Goal: Register for event/course

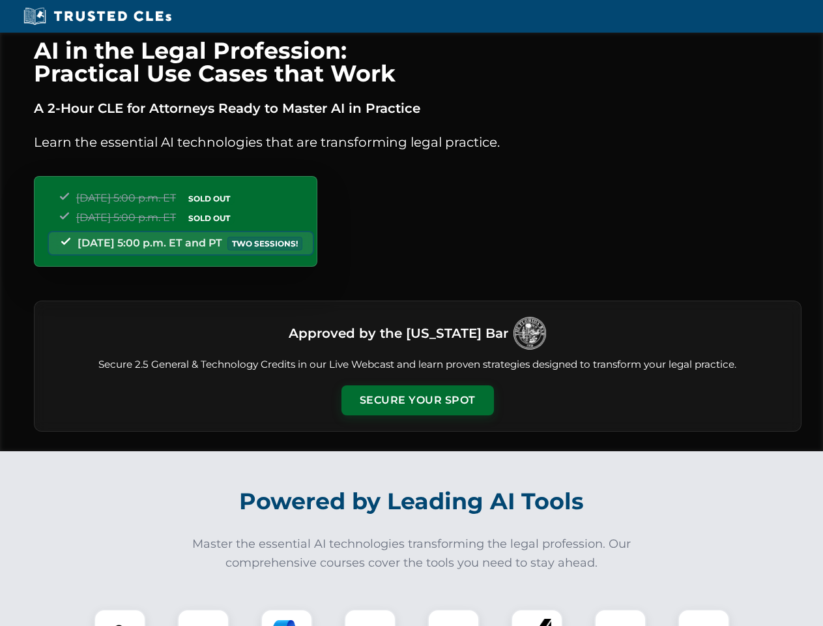
click at [417, 400] on button "Secure Your Spot" at bounding box center [417, 400] width 152 height 30
click at [120, 617] on img at bounding box center [120, 635] width 38 height 38
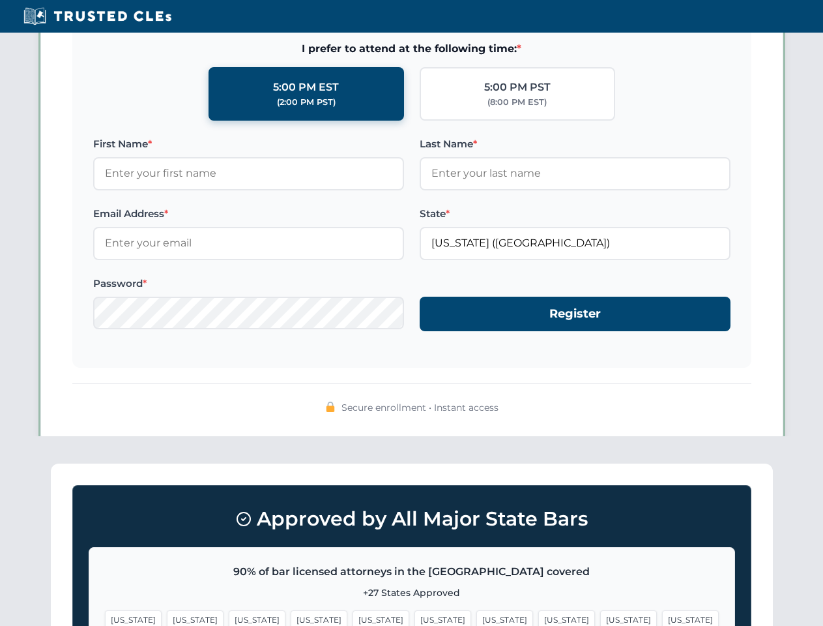
click at [476, 617] on span "[US_STATE]" at bounding box center [504, 619] width 57 height 19
click at [600, 617] on span "[US_STATE]" at bounding box center [628, 619] width 57 height 19
